Goal: Task Accomplishment & Management: Use online tool/utility

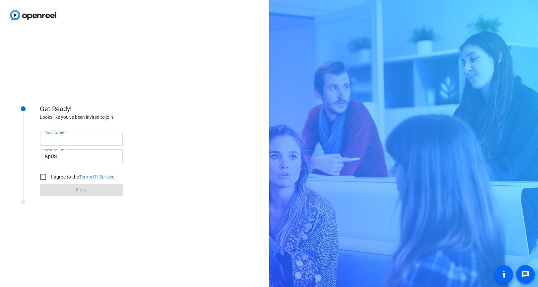
click at [73, 140] on input "Your name" at bounding box center [81, 139] width 72 height 8
type input "[PERSON_NAME]"
click at [39, 178] on input "I agree to the Terms Of Service" at bounding box center [42, 176] width 13 height 13
checkbox input "true"
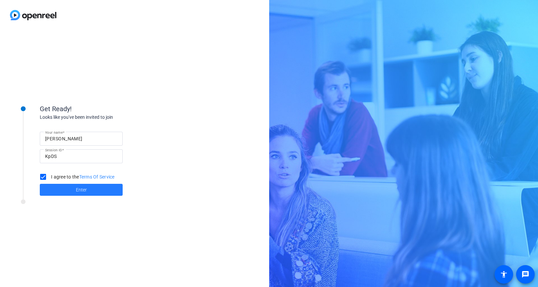
click at [79, 193] on span at bounding box center [81, 190] width 83 height 16
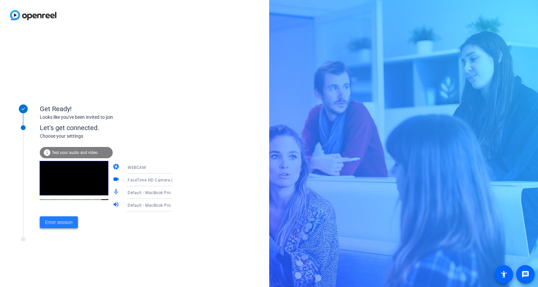
click at [66, 221] on span "Enter session" at bounding box center [59, 222] width 28 height 7
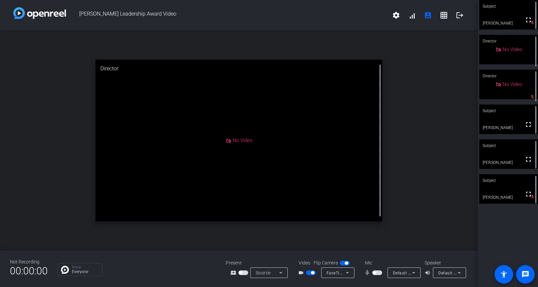
drag, startPoint x: 375, startPoint y: 272, endPoint x: 376, endPoint y: 261, distance: 11.1
click at [374, 272] on span "button" at bounding box center [374, 272] width 3 height 3
click at [379, 272] on span "button" at bounding box center [378, 272] width 3 height 3
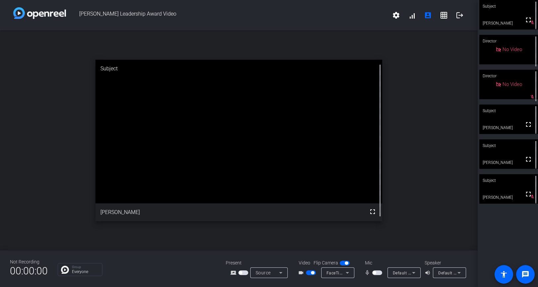
drag, startPoint x: 375, startPoint y: 273, endPoint x: 377, endPoint y: 239, distance: 33.2
click at [375, 273] on span "button" at bounding box center [374, 272] width 3 height 3
click at [379, 273] on span "button" at bounding box center [378, 272] width 3 height 3
click at [373, 273] on span "button" at bounding box center [374, 272] width 3 height 3
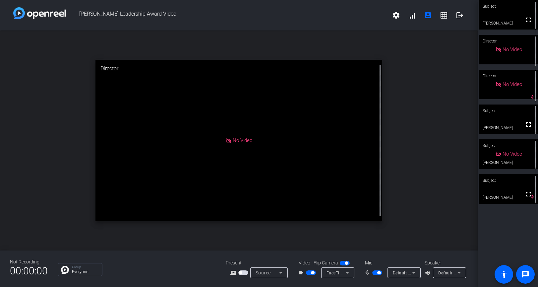
click at [378, 273] on span "button" at bounding box center [378, 272] width 3 height 3
click at [374, 272] on span "button" at bounding box center [374, 272] width 3 height 3
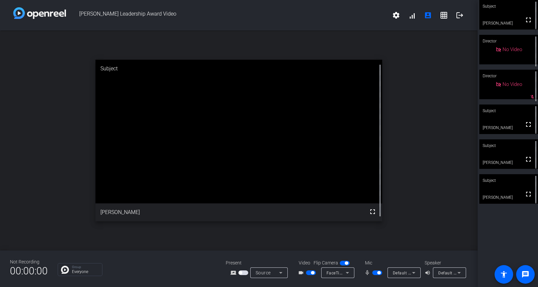
click at [379, 273] on span "button" at bounding box center [378, 272] width 3 height 3
click at [374, 273] on span "button" at bounding box center [374, 272] width 3 height 3
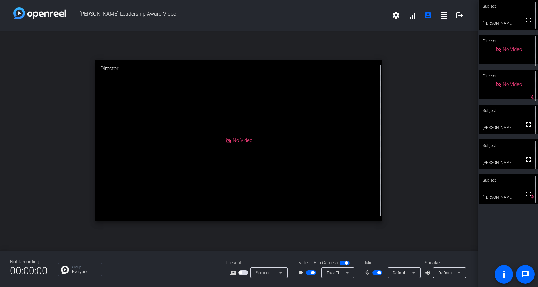
click at [379, 273] on span "button" at bounding box center [378, 272] width 3 height 3
click at [375, 272] on span "button" at bounding box center [374, 272] width 3 height 3
click at [379, 272] on span "button" at bounding box center [378, 272] width 3 height 3
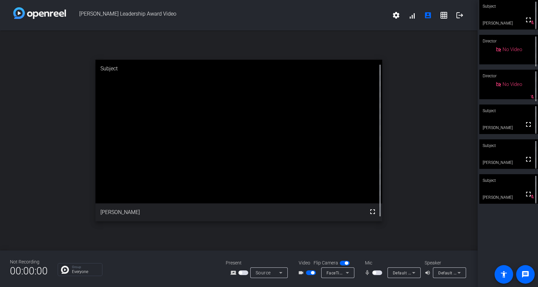
click at [374, 276] on mat-slide-toggle at bounding box center [378, 272] width 11 height 7
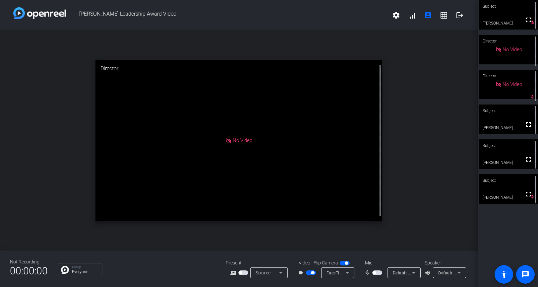
click at [374, 274] on span "button" at bounding box center [374, 272] width 3 height 3
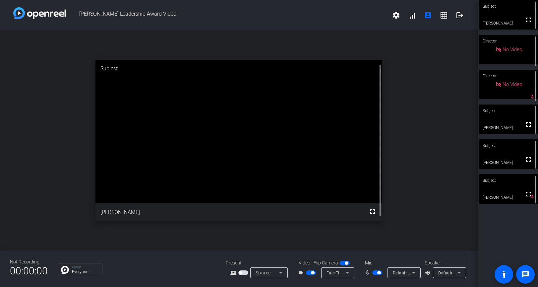
click at [380, 273] on span "button" at bounding box center [378, 272] width 3 height 3
click at [375, 271] on span "button" at bounding box center [374, 272] width 3 height 3
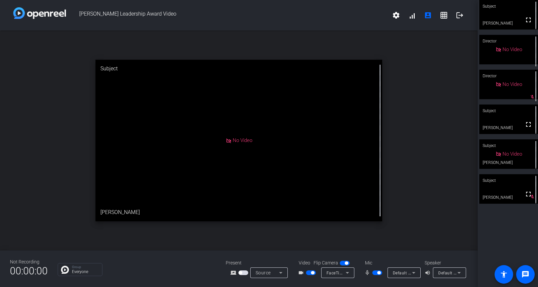
click at [379, 274] on span "button" at bounding box center [378, 272] width 3 height 3
click at [373, 273] on span "button" at bounding box center [374, 272] width 3 height 3
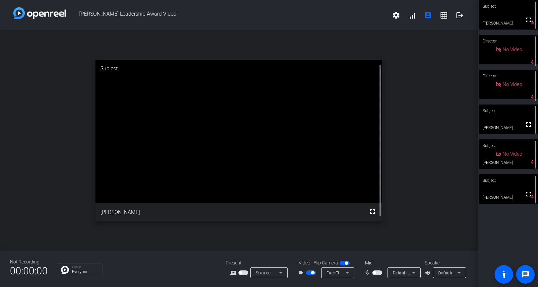
click at [373, 272] on span "button" at bounding box center [374, 272] width 3 height 3
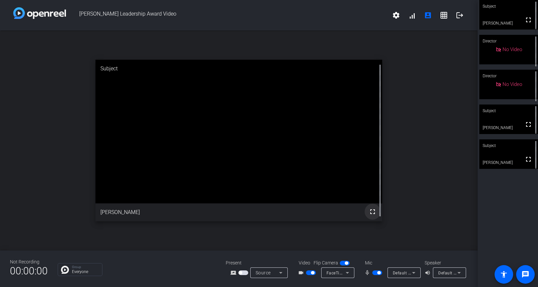
click at [373, 213] on mat-icon "fullscreen" at bounding box center [373, 212] width 8 height 8
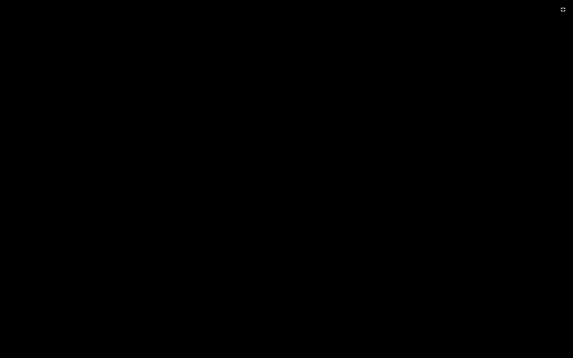
click at [322, 15] on video at bounding box center [286, 179] width 573 height 358
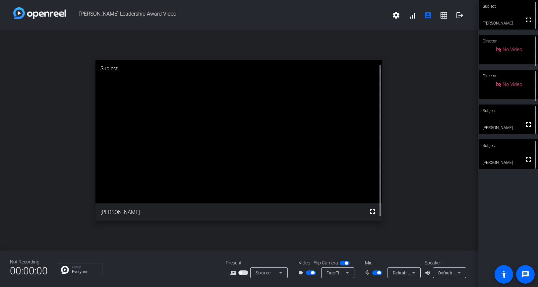
click at [379, 273] on span "button" at bounding box center [378, 272] width 3 height 3
click at [379, 273] on span "button" at bounding box center [378, 272] width 10 height 5
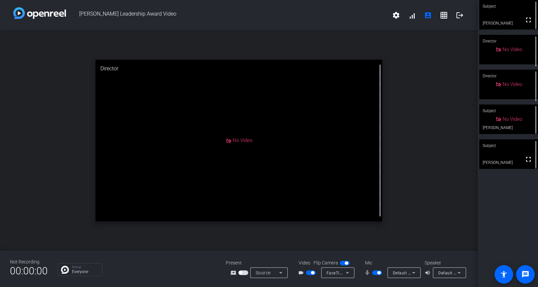
click at [379, 273] on span "button" at bounding box center [378, 272] width 3 height 3
click at [379, 273] on span "button" at bounding box center [378, 272] width 10 height 5
click at [379, 273] on span "button" at bounding box center [378, 272] width 3 height 3
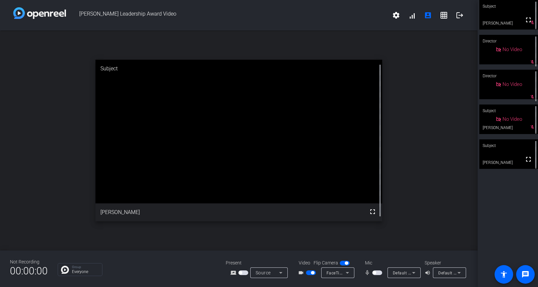
click at [379, 273] on span "button" at bounding box center [378, 272] width 10 height 5
click at [379, 273] on span "button" at bounding box center [378, 272] width 3 height 3
click at [379, 273] on span "button" at bounding box center [378, 272] width 10 height 5
click at [379, 273] on span "button" at bounding box center [378, 272] width 3 height 3
click at [379, 273] on span "button" at bounding box center [378, 272] width 10 height 5
